Goal: Transaction & Acquisition: Purchase product/service

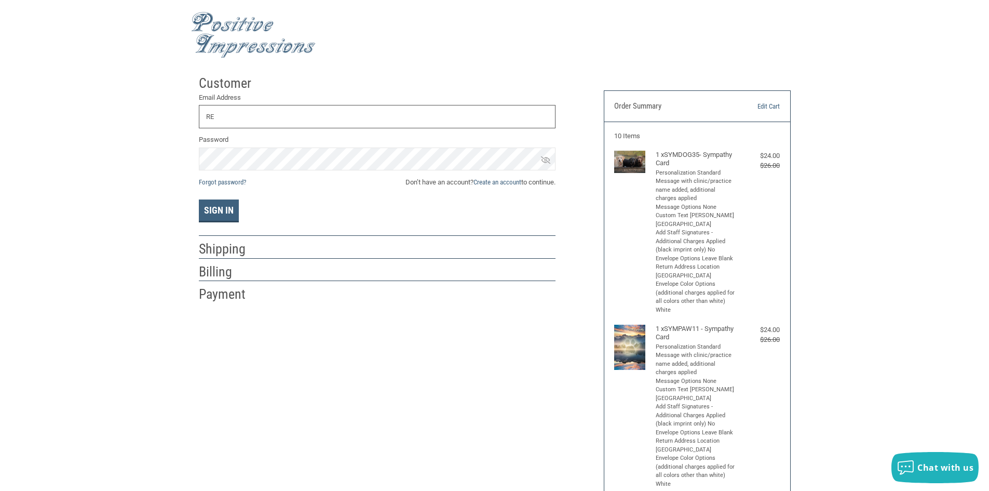
type input "R"
type input "[EMAIL_ADDRESS][DOMAIN_NAME]"
click at [214, 182] on link "Forgot password?" at bounding box center [222, 182] width 47 height 8
click at [231, 214] on button "Sign In" at bounding box center [219, 210] width 40 height 23
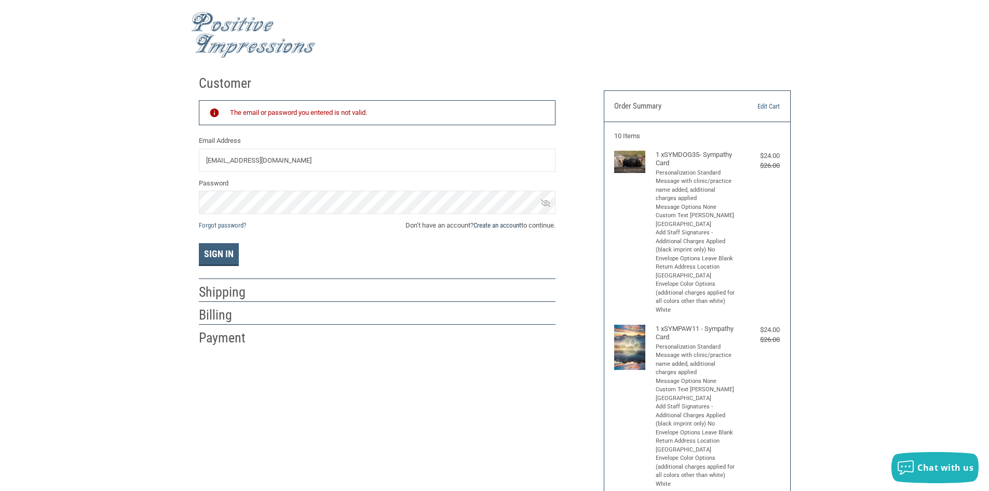
click at [483, 227] on link "Create an account" at bounding box center [498, 225] width 48 height 8
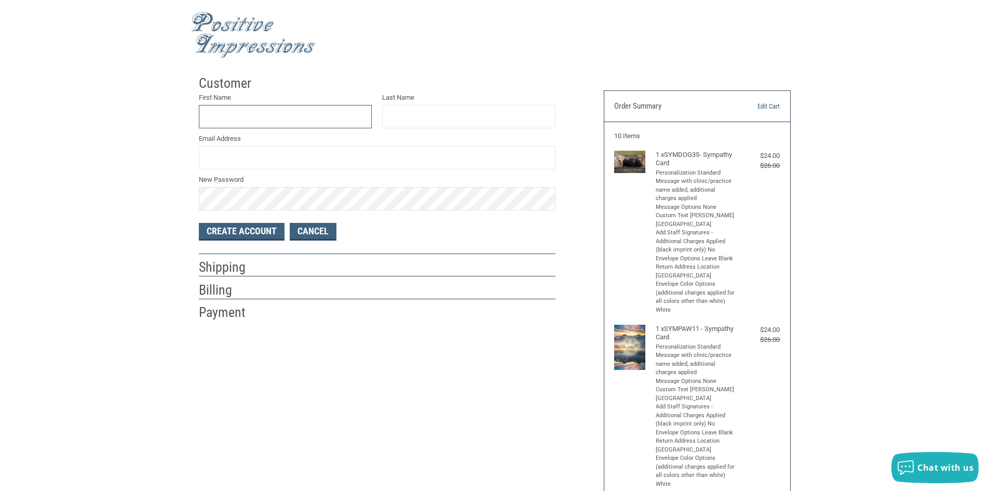
click at [219, 120] on input "First Name" at bounding box center [285, 116] width 173 height 23
type input "[PERSON_NAME]"
click at [209, 159] on input "Email Address" at bounding box center [377, 157] width 357 height 23
type input "[EMAIL_ADDRESS][DOMAIN_NAME]"
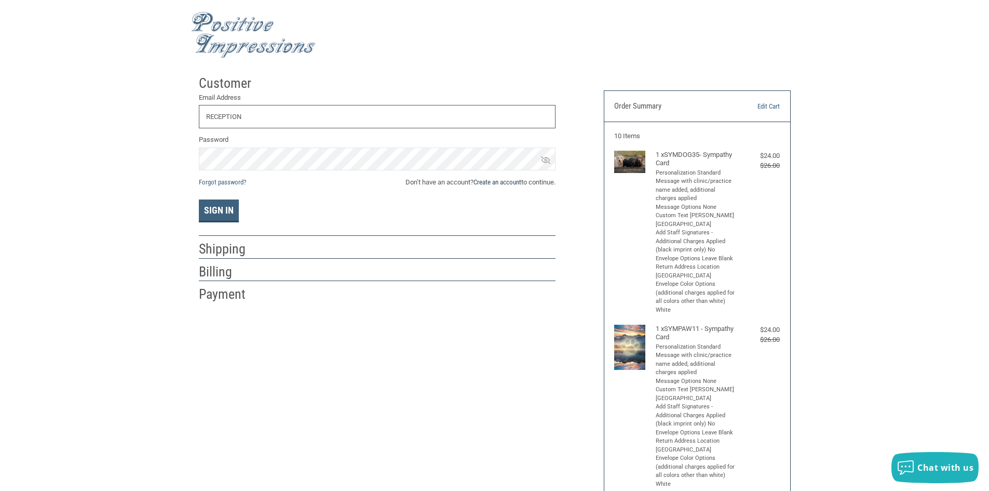
type input "RECEPTION"
click at [479, 181] on link "Create an account" at bounding box center [498, 182] width 48 height 8
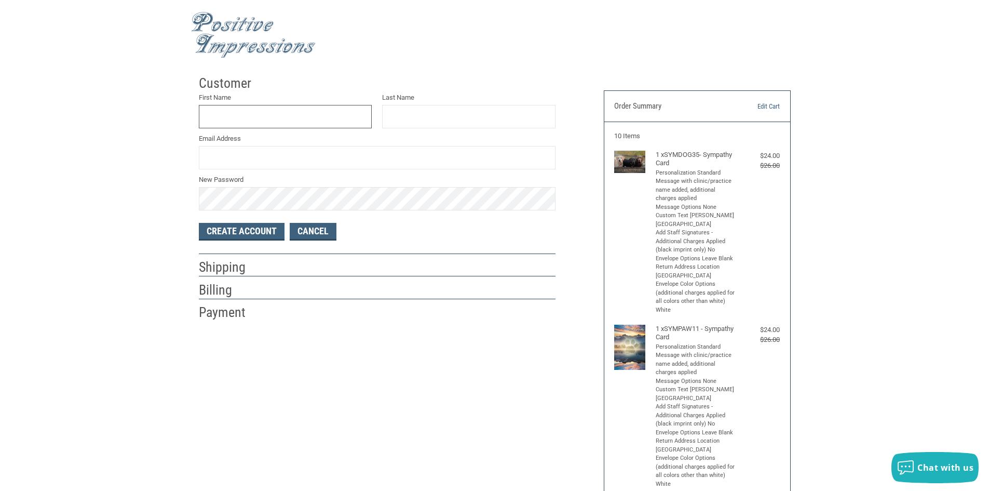
click at [212, 113] on input "First Name" at bounding box center [285, 116] width 173 height 23
type input "[PERSON_NAME]"
click at [397, 112] on input "Last Name" at bounding box center [468, 116] width 173 height 23
type input "[PERSON_NAME]"
click at [212, 157] on input "Email Address" at bounding box center [377, 157] width 357 height 23
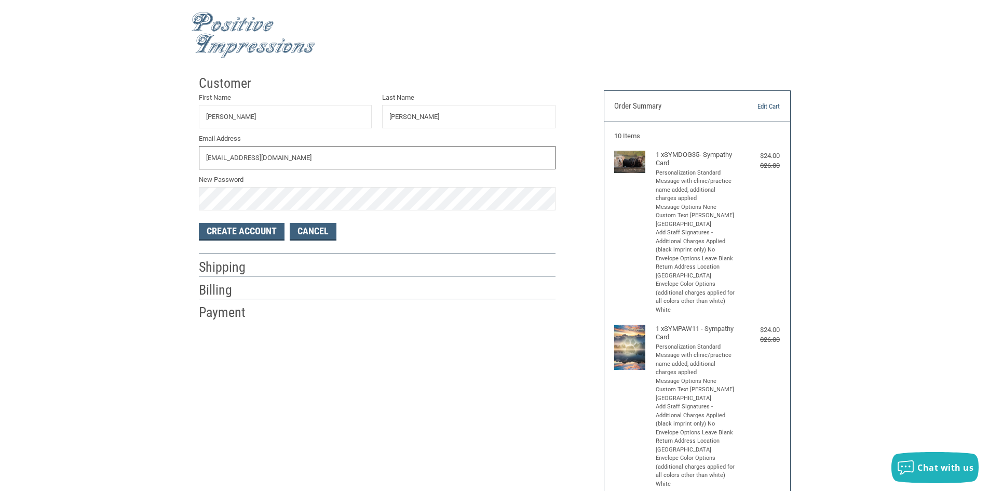
type input "[EMAIL_ADDRESS][DOMAIN_NAME]"
click at [247, 232] on button "Create Account" at bounding box center [242, 232] width 86 height 18
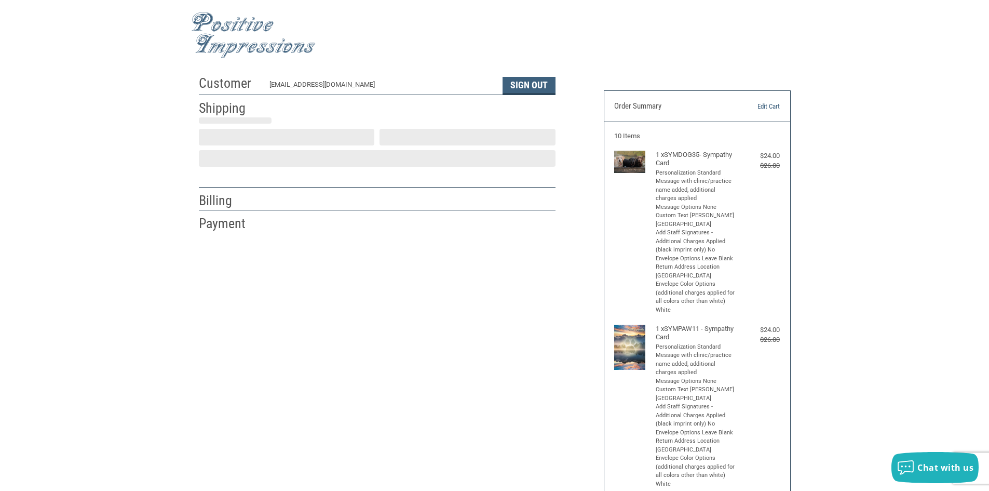
select select "US"
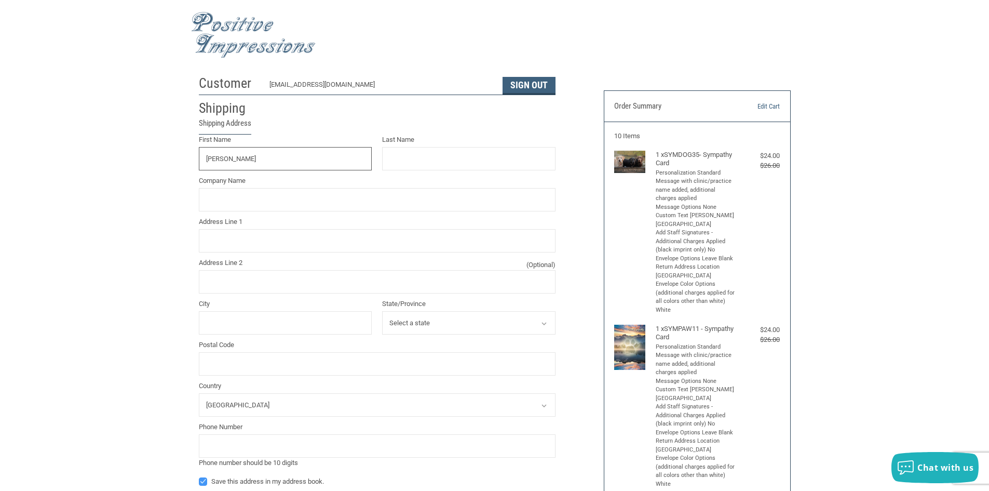
type input "[PERSON_NAME]"
click at [395, 156] on input "Last Name" at bounding box center [468, 158] width 173 height 23
type input "[PERSON_NAME]"
click at [213, 201] on input "Company Name" at bounding box center [377, 199] width 357 height 23
type input "CLANTON MALPHUS HODGES VETERINARY HOSPITAL"
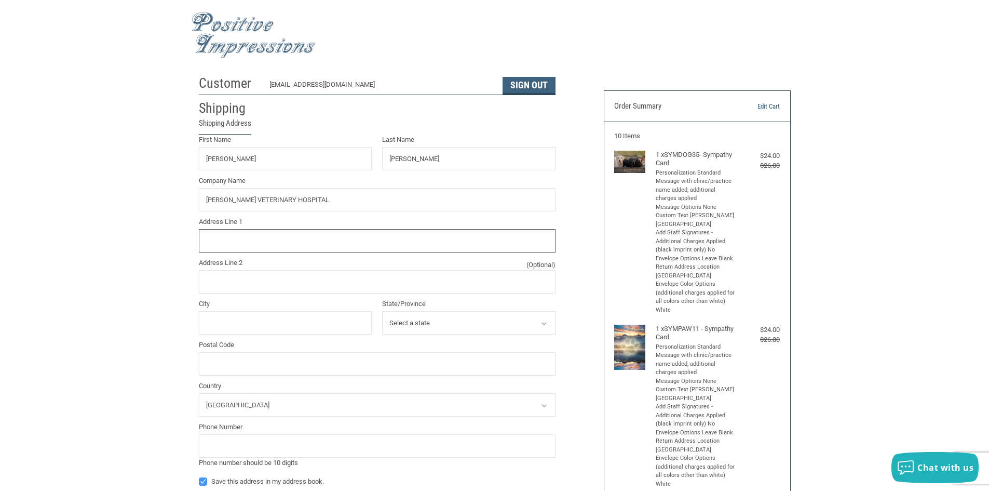
click at [219, 241] on input "Address Line 1" at bounding box center [377, 240] width 357 height 23
type input "2134 EAST PINETREE BLVD"
click at [219, 327] on input "City" at bounding box center [285, 322] width 173 height 23
type input "THOMASVILLE"
click at [546, 324] on icon at bounding box center [544, 323] width 9 height 9
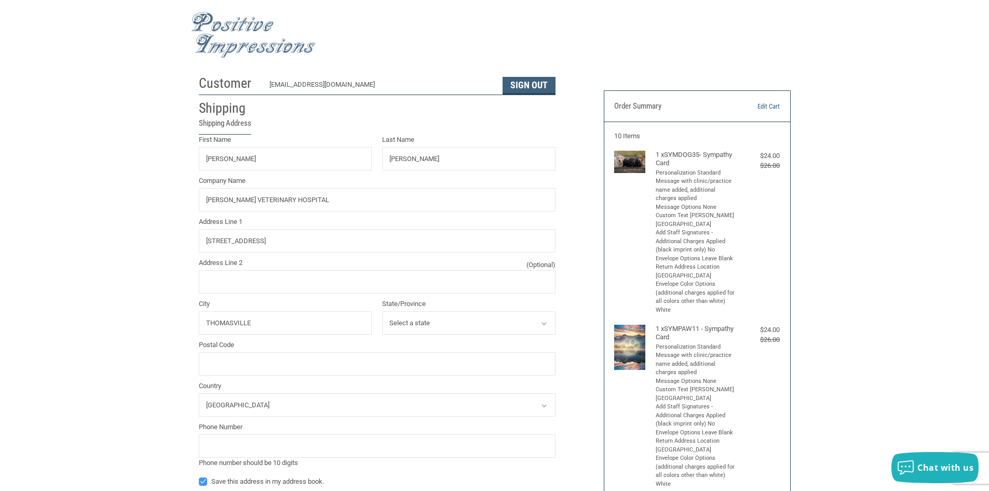
click at [541, 324] on icon at bounding box center [544, 323] width 9 height 9
click at [544, 325] on icon at bounding box center [544, 323] width 5 height 3
click at [433, 325] on select "Select a state Alabama Alaska Arizona Arkansas California Colorado Connecticut …" at bounding box center [468, 322] width 173 height 23
select select "GA"
click at [382, 312] on select "Select a state Alabama Alaska Arizona Arkansas California Colorado Connecticut …" at bounding box center [468, 322] width 173 height 23
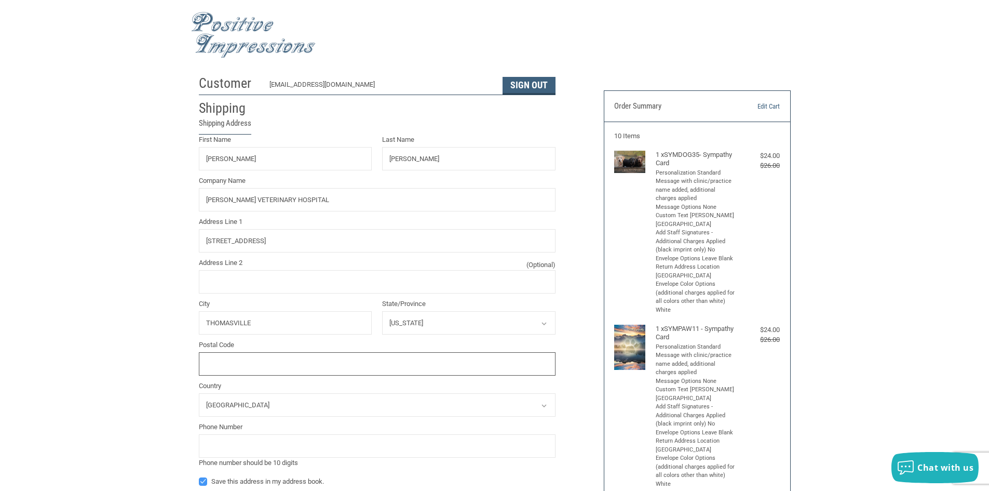
click at [201, 365] on input "Postal Code" at bounding box center [377, 363] width 357 height 23
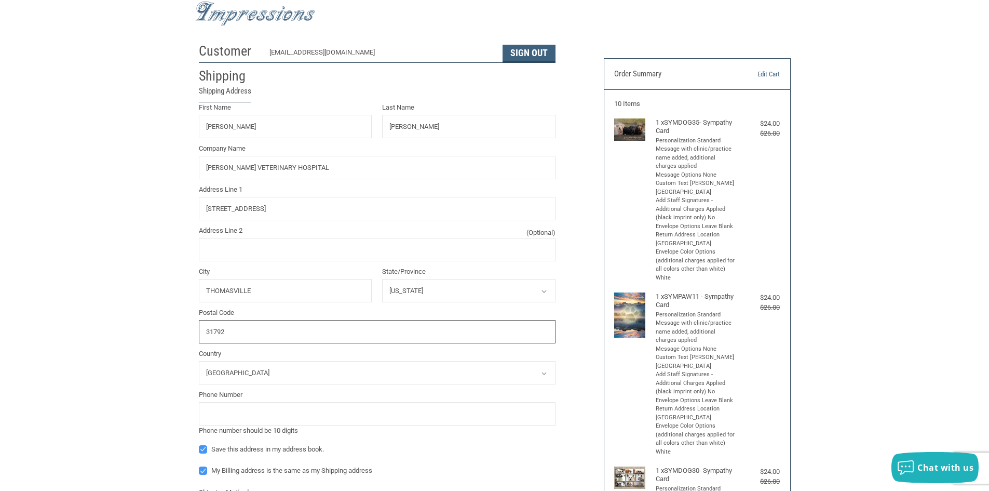
scroll to position [156, 0]
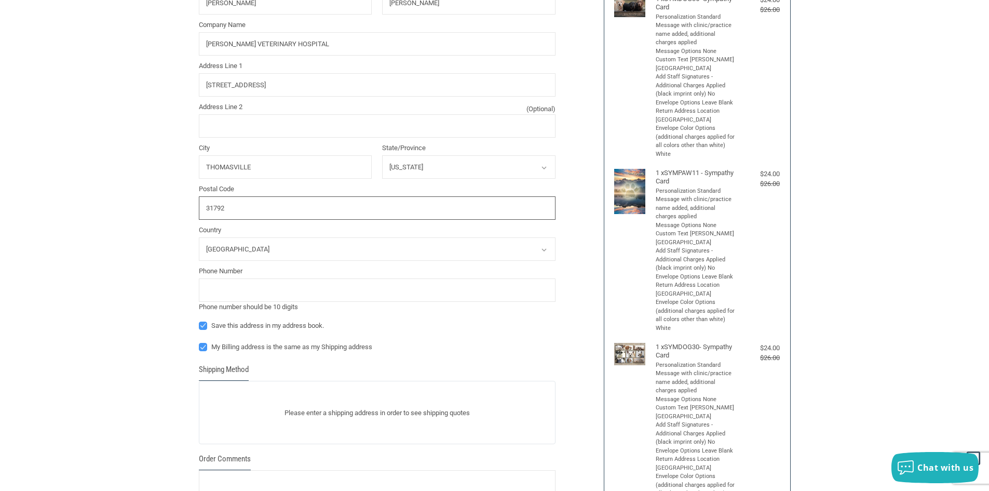
type input "31792"
click at [205, 285] on input "tel" at bounding box center [377, 289] width 357 height 23
type input "2292261914"
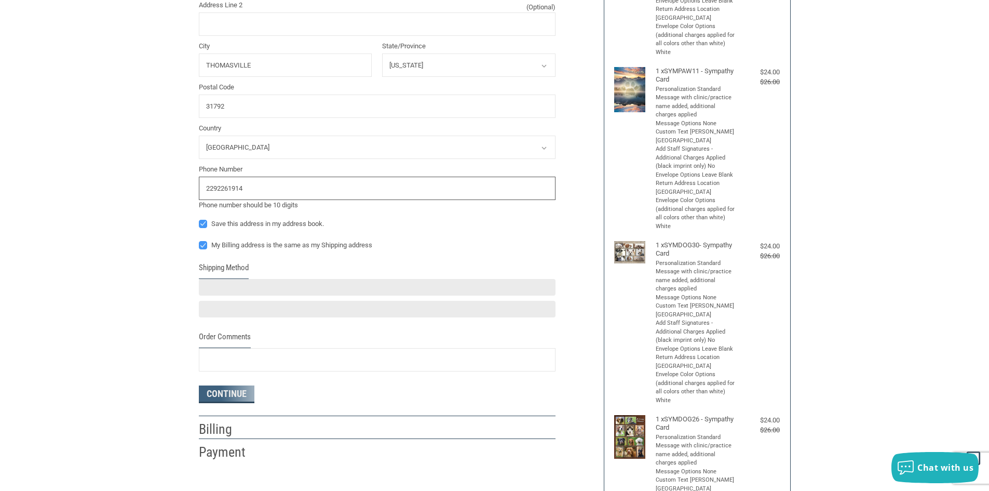
scroll to position [260, 0]
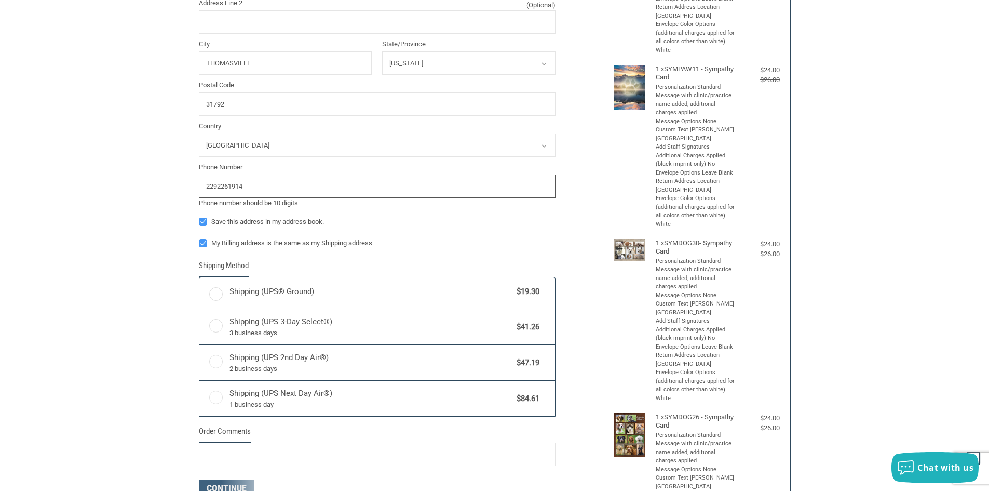
radio input "true"
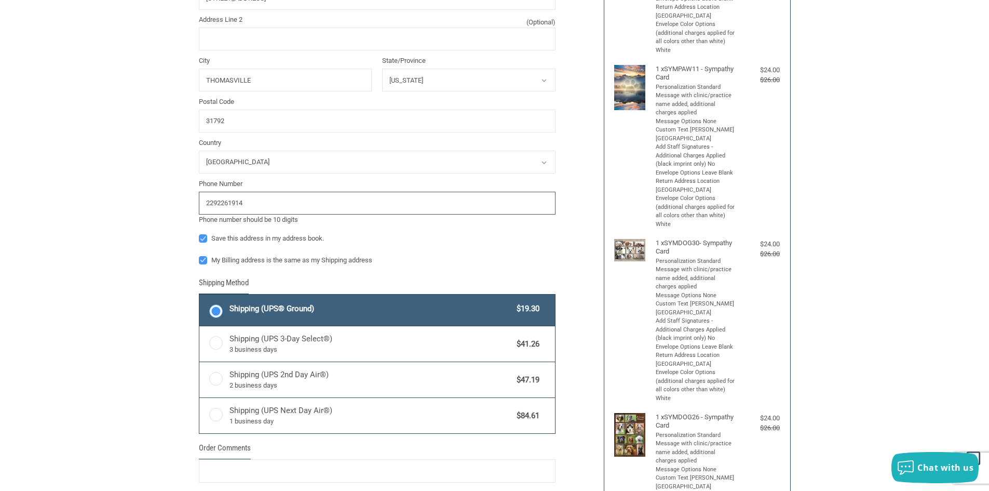
scroll to position [276, 0]
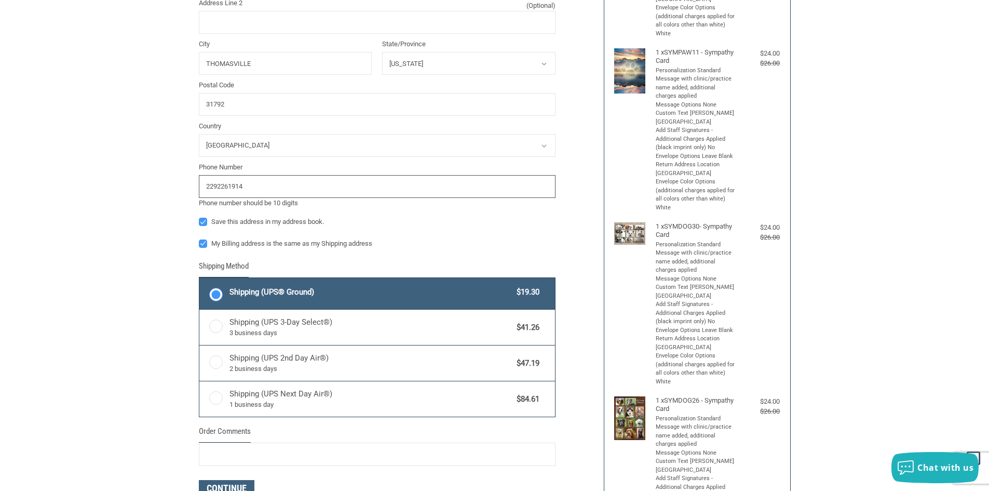
type input "2292261914"
click at [204, 244] on label "My Billing address is the same as my Shipping address" at bounding box center [377, 243] width 357 height 8
click at [199, 239] on input "My Billing address is the same as my Shipping address" at bounding box center [199, 238] width 1 height 1
checkbox input "false"
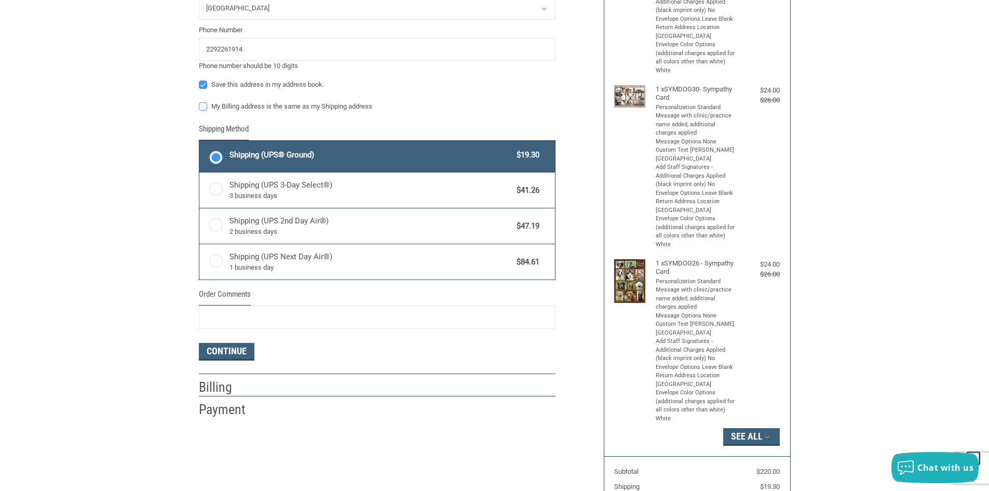
scroll to position [432, 0]
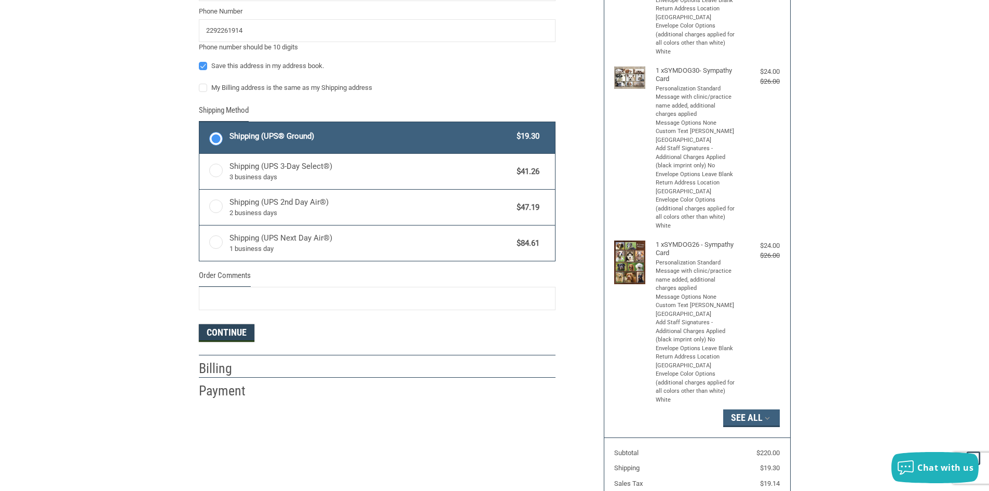
click at [213, 329] on button "Continue" at bounding box center [227, 333] width 56 height 18
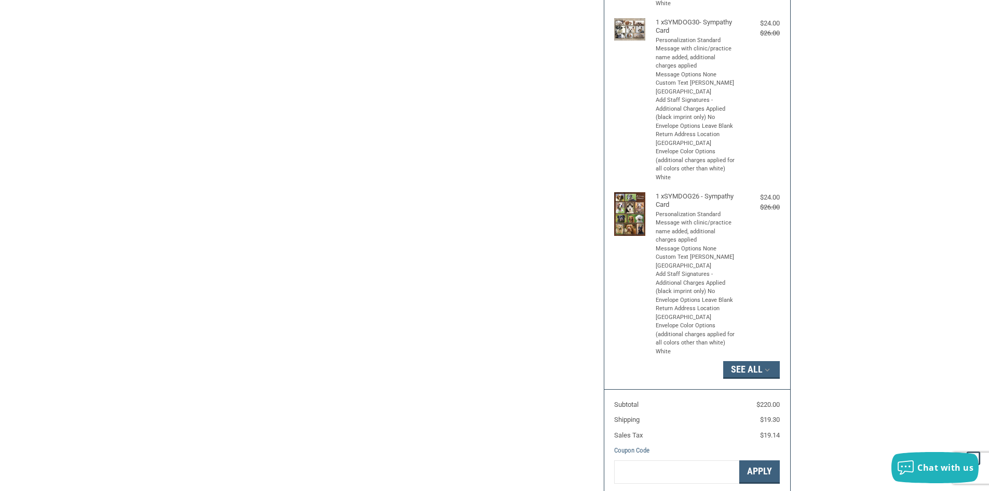
select select "US"
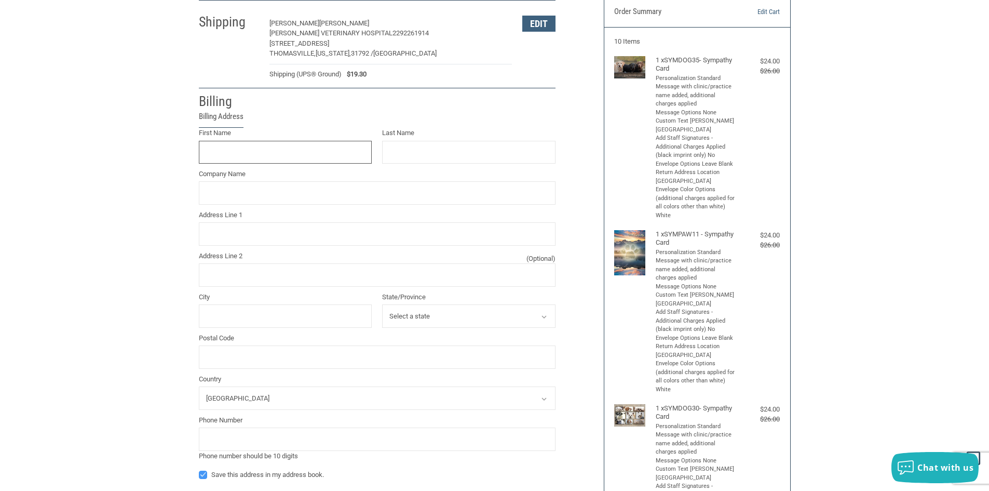
scroll to position [85, 0]
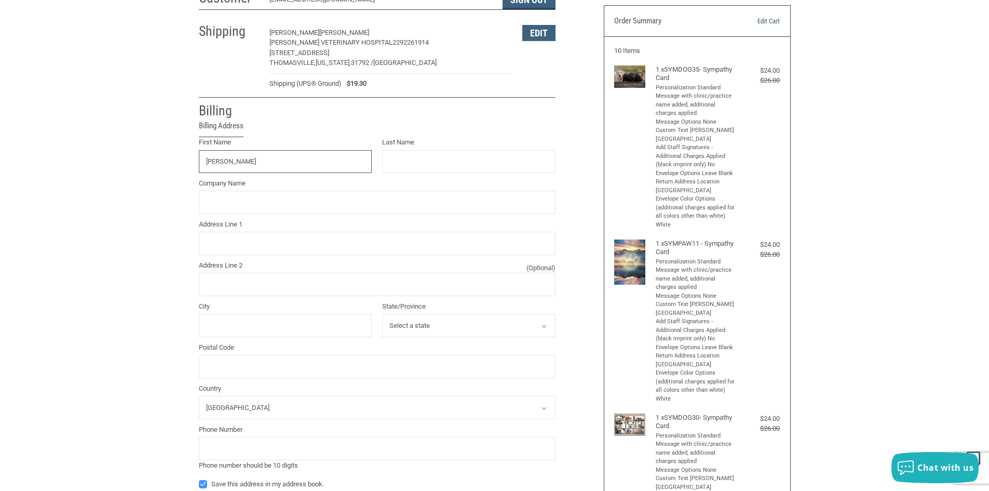
type input "[PERSON_NAME]"
click at [209, 200] on input "Company Name" at bounding box center [377, 202] width 357 height 23
type input "A"
click at [425, 165] on input "[PERSON_NAME]" at bounding box center [468, 161] width 173 height 23
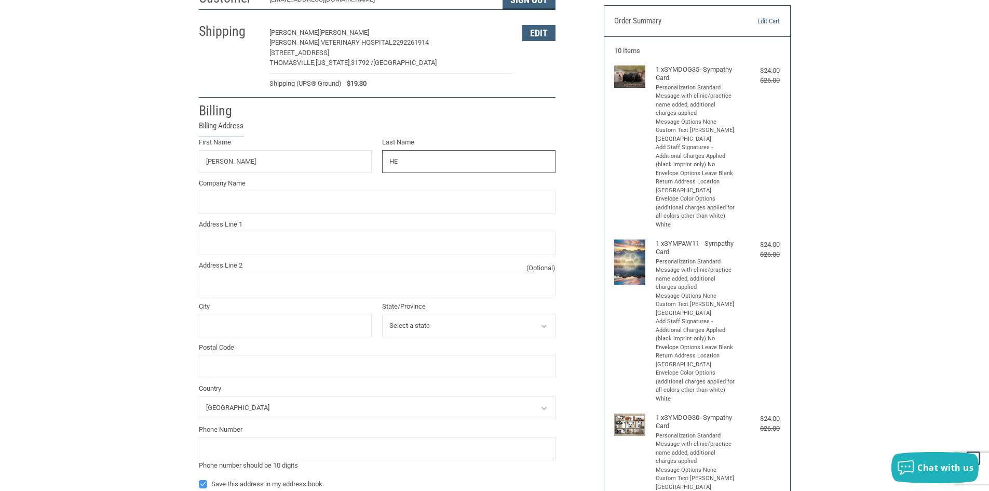
type input "H"
click at [230, 159] on input "[PERSON_NAME]" at bounding box center [285, 161] width 173 height 23
type input "D"
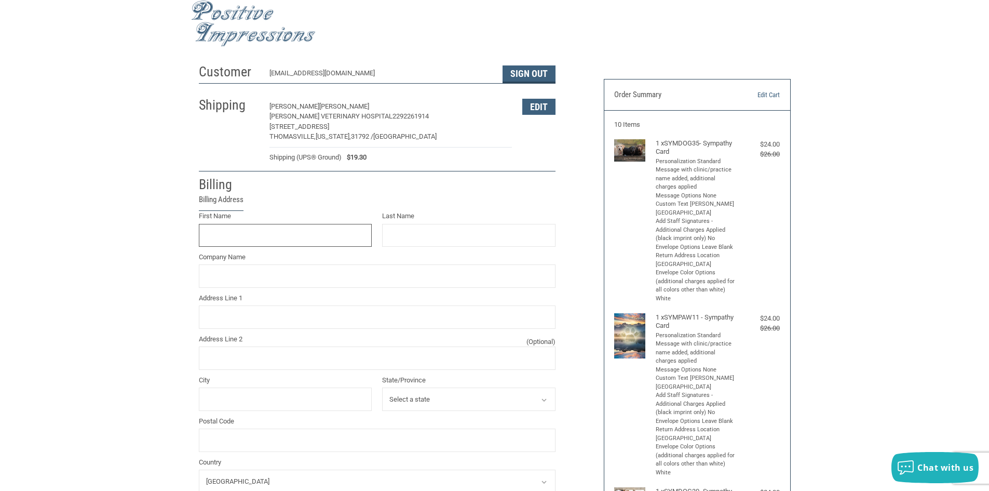
scroll to position [0, 0]
